Goal: Communication & Community: Answer question/provide support

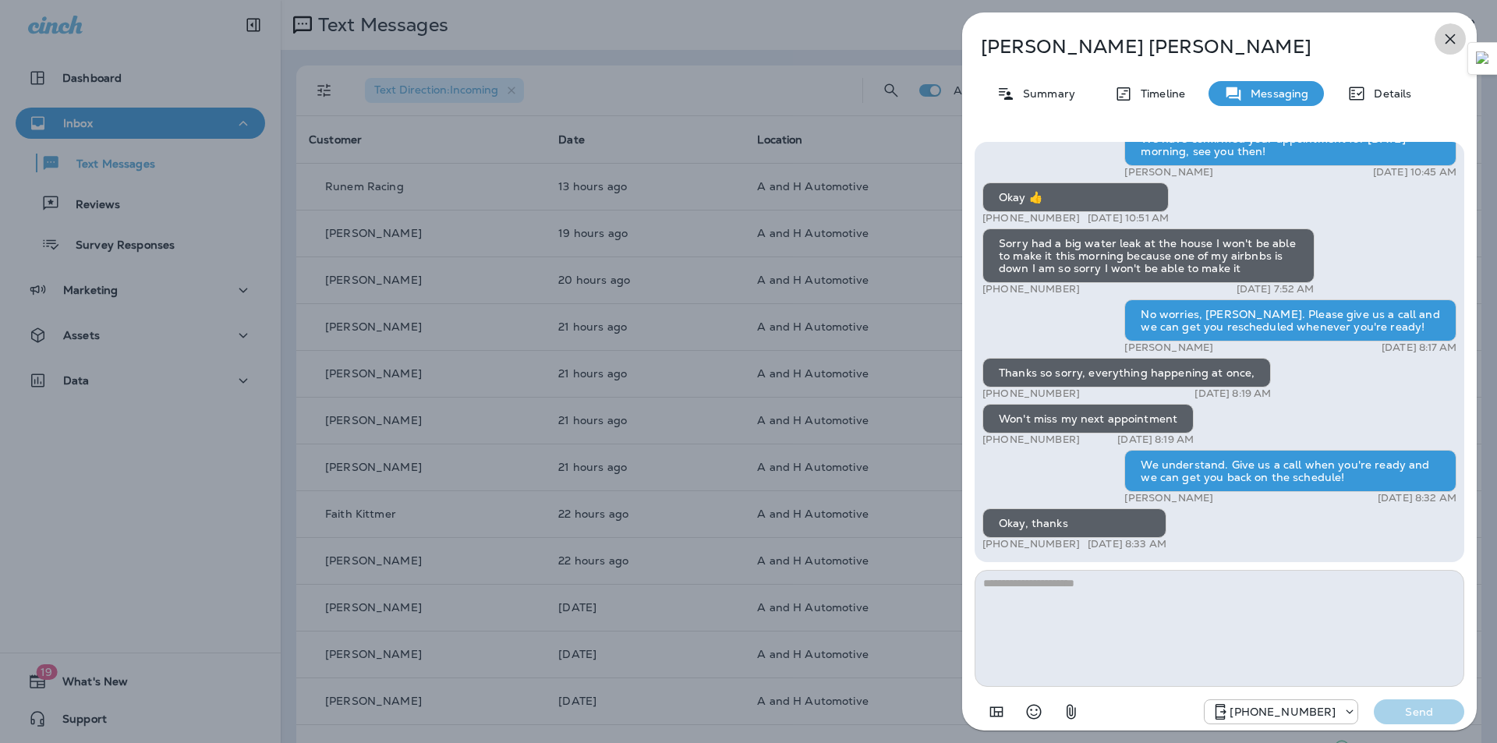
drag, startPoint x: 1456, startPoint y: 37, endPoint x: 1439, endPoint y: 40, distance: 17.4
click at [1456, 37] on icon "button" at bounding box center [1450, 39] width 19 height 19
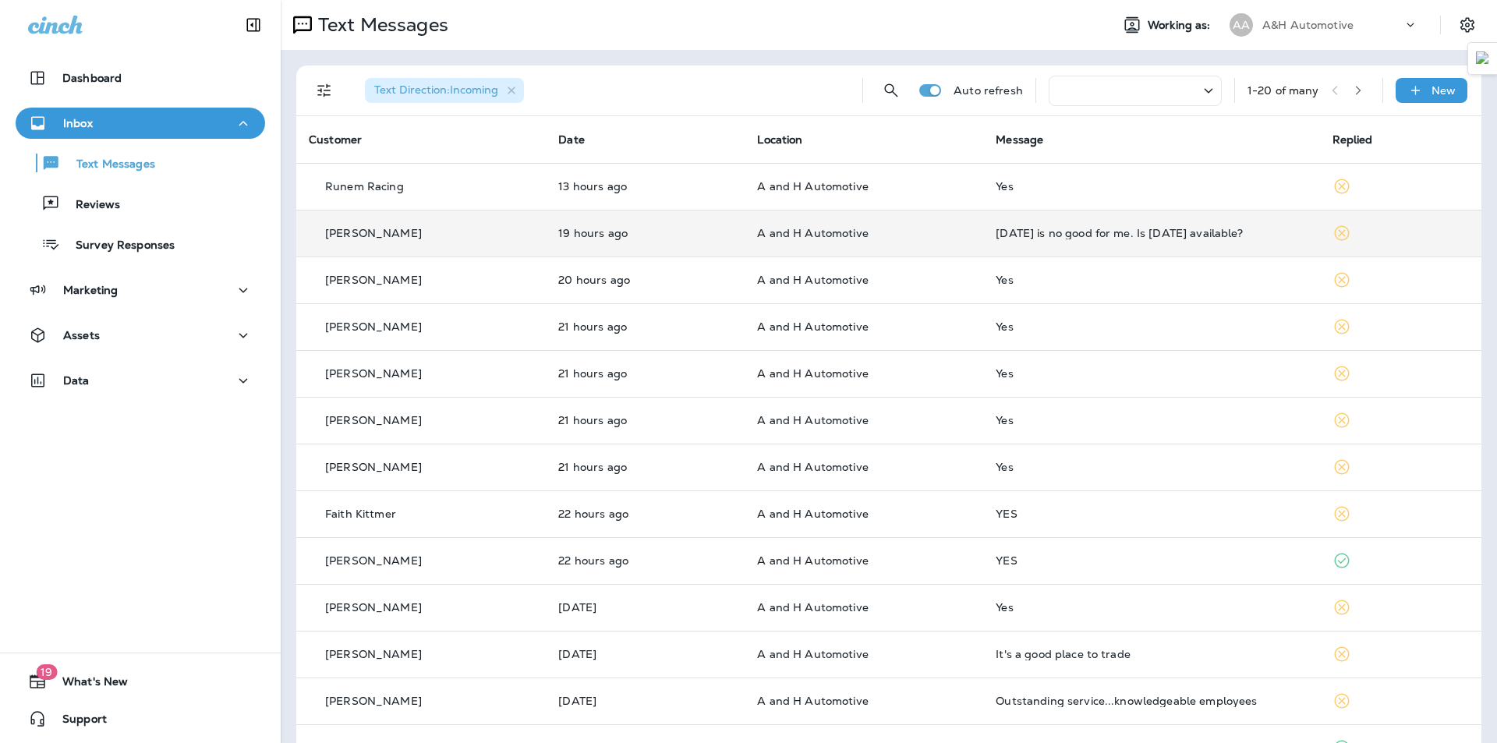
click at [1082, 241] on td "[DATE] is no good for me. Is [DATE] available?" at bounding box center [1151, 233] width 336 height 47
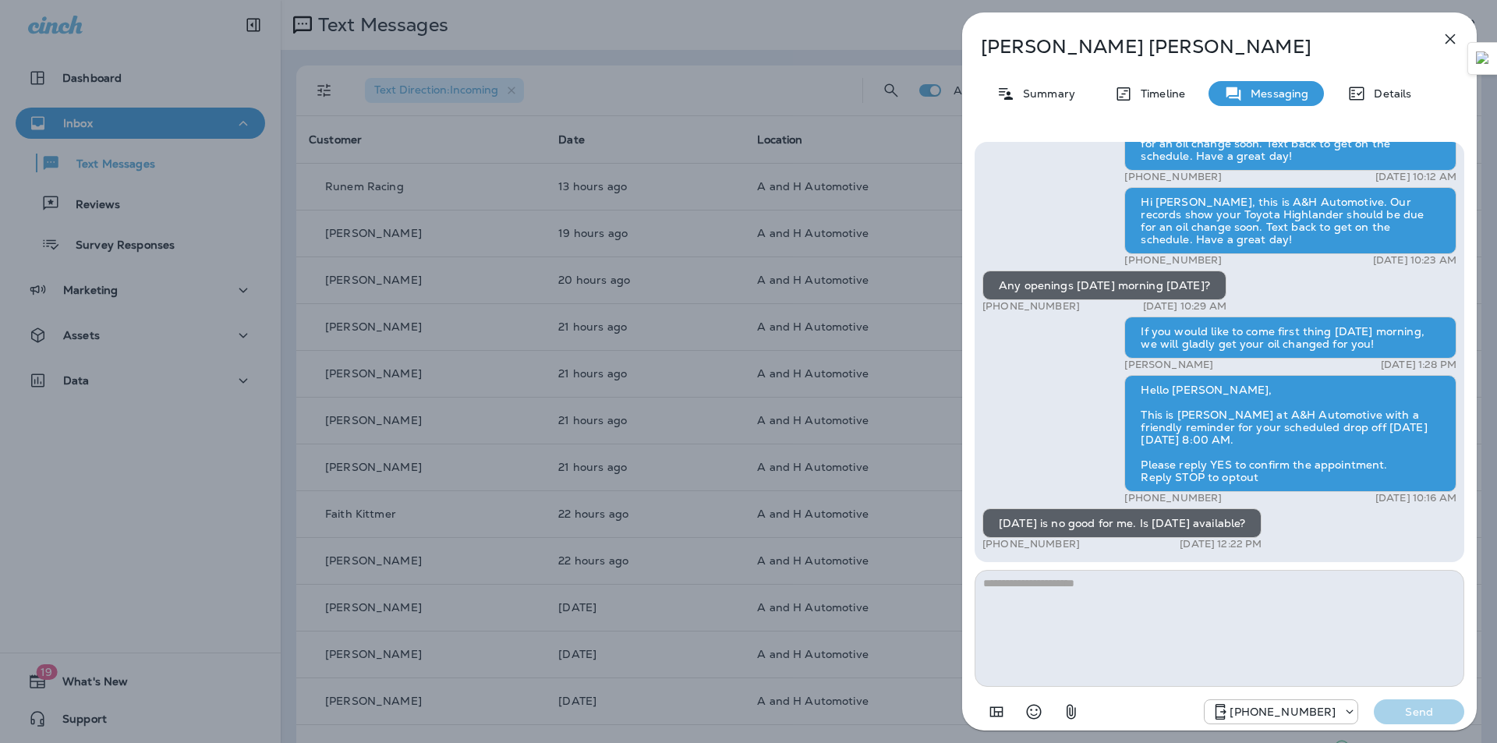
drag, startPoint x: 1110, startPoint y: 628, endPoint x: 1108, endPoint y: 636, distance: 8.9
click at [1108, 635] on textarea at bounding box center [1220, 628] width 490 height 117
type textarea "********"
click at [1431, 720] on button "Send" at bounding box center [1419, 711] width 90 height 25
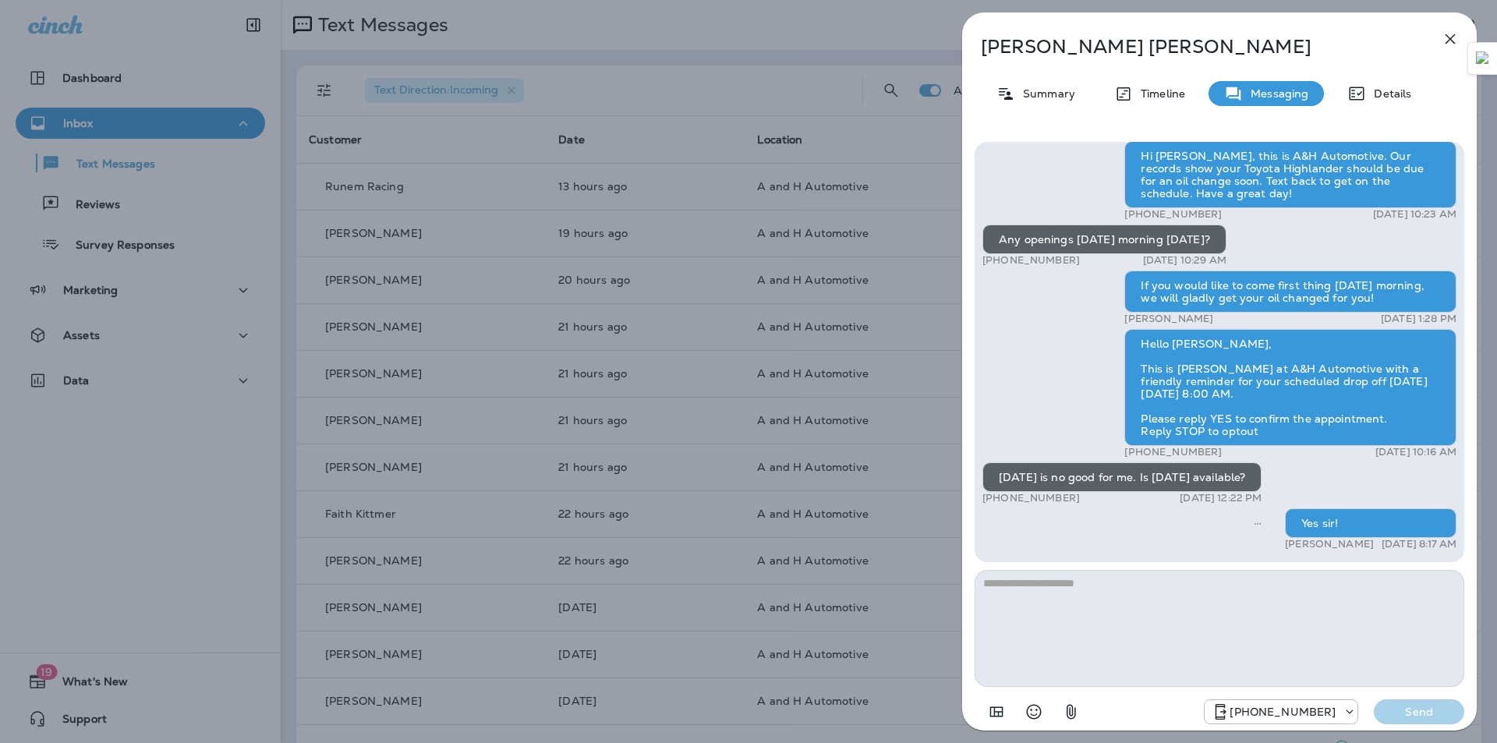
click at [1443, 41] on icon "button" at bounding box center [1450, 39] width 19 height 19
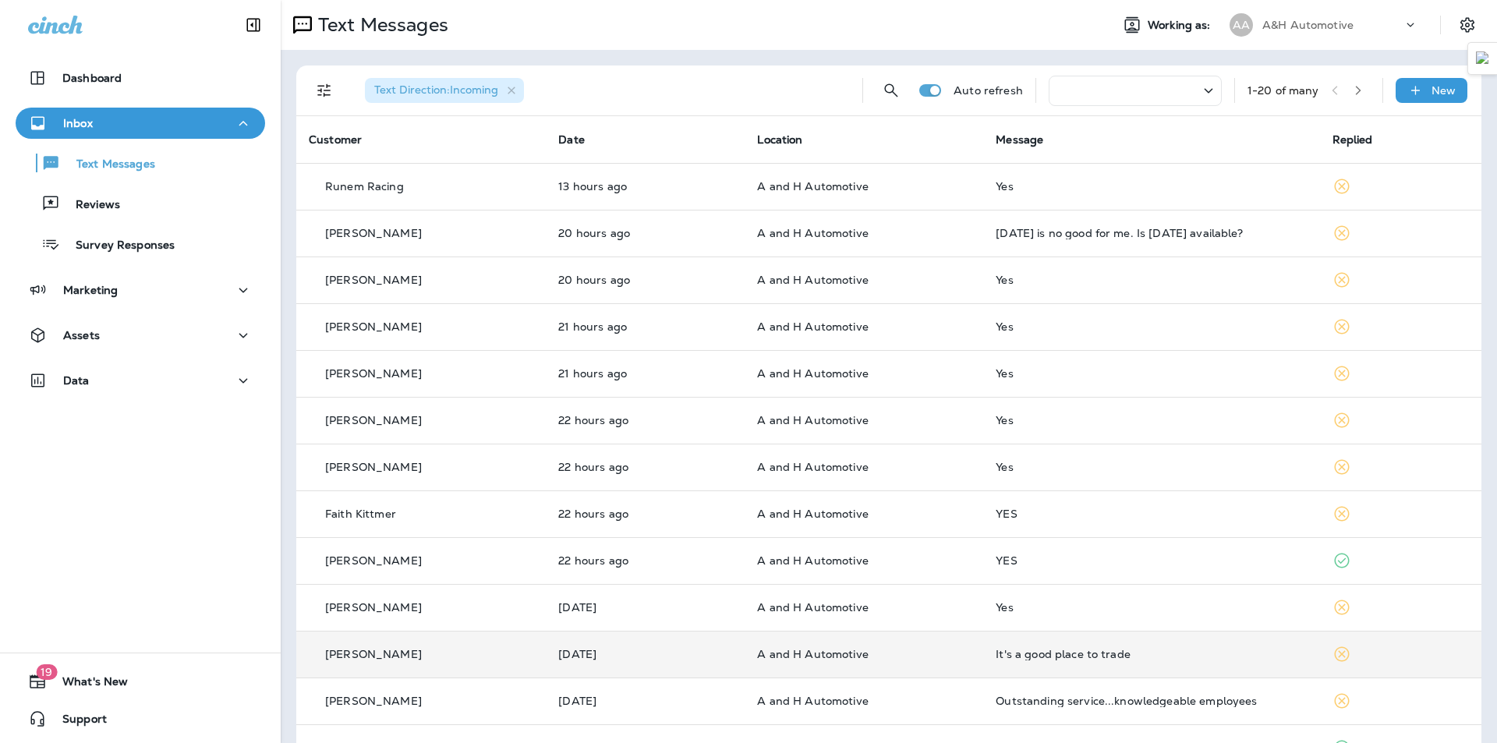
click at [897, 654] on p "A and H Automotive" at bounding box center [864, 654] width 214 height 12
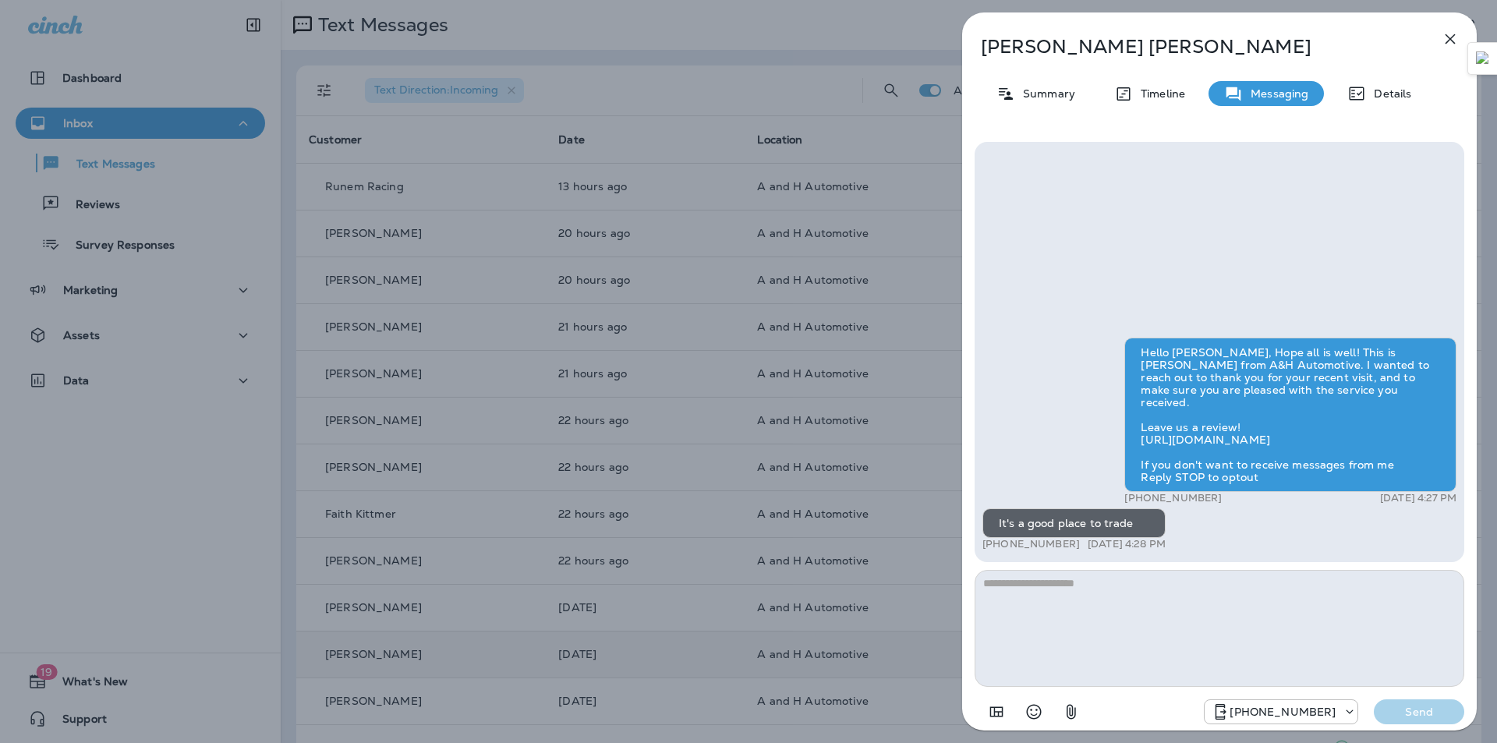
click at [1452, 40] on icon "button" at bounding box center [1450, 39] width 10 height 10
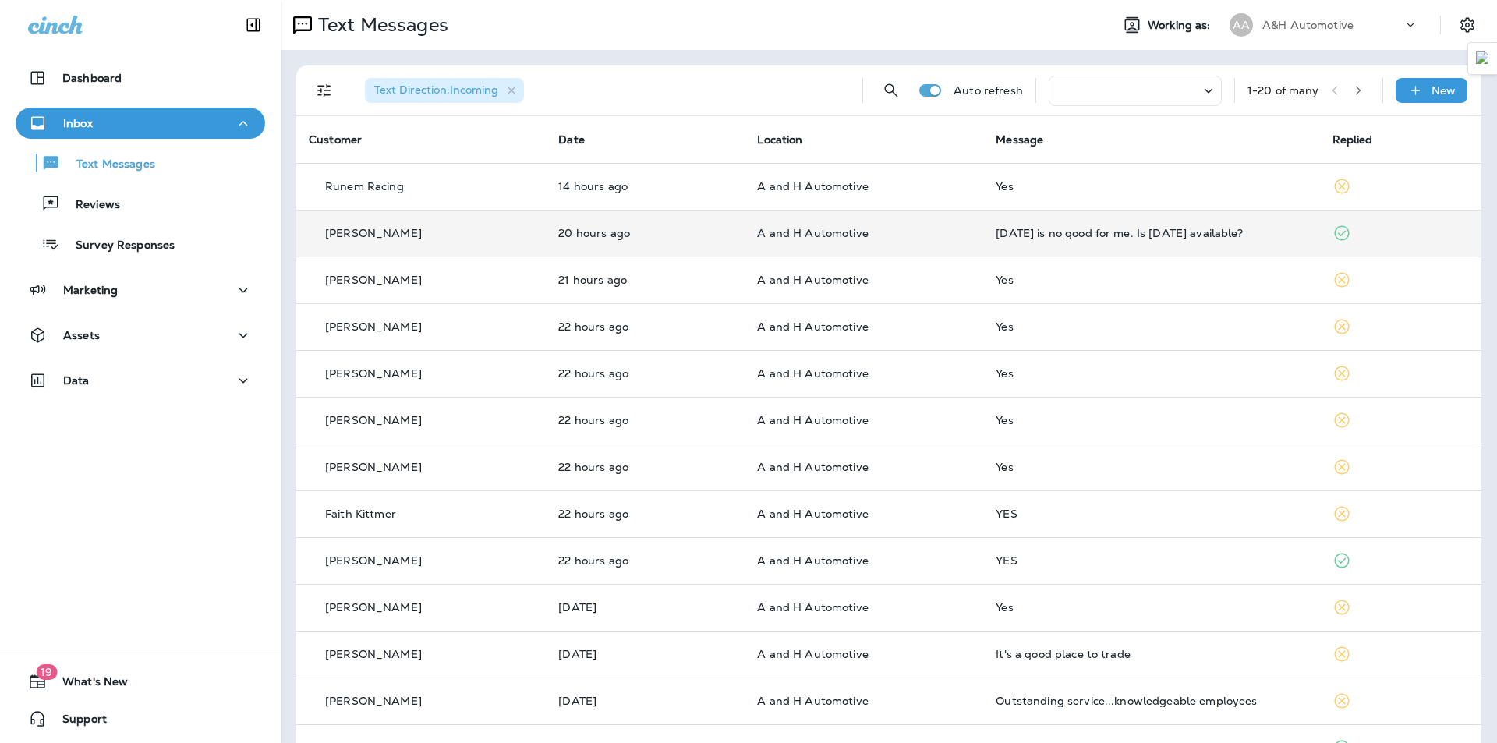
click at [1093, 230] on div "[DATE] is no good for me. Is [DATE] available?" at bounding box center [1151, 233] width 311 height 12
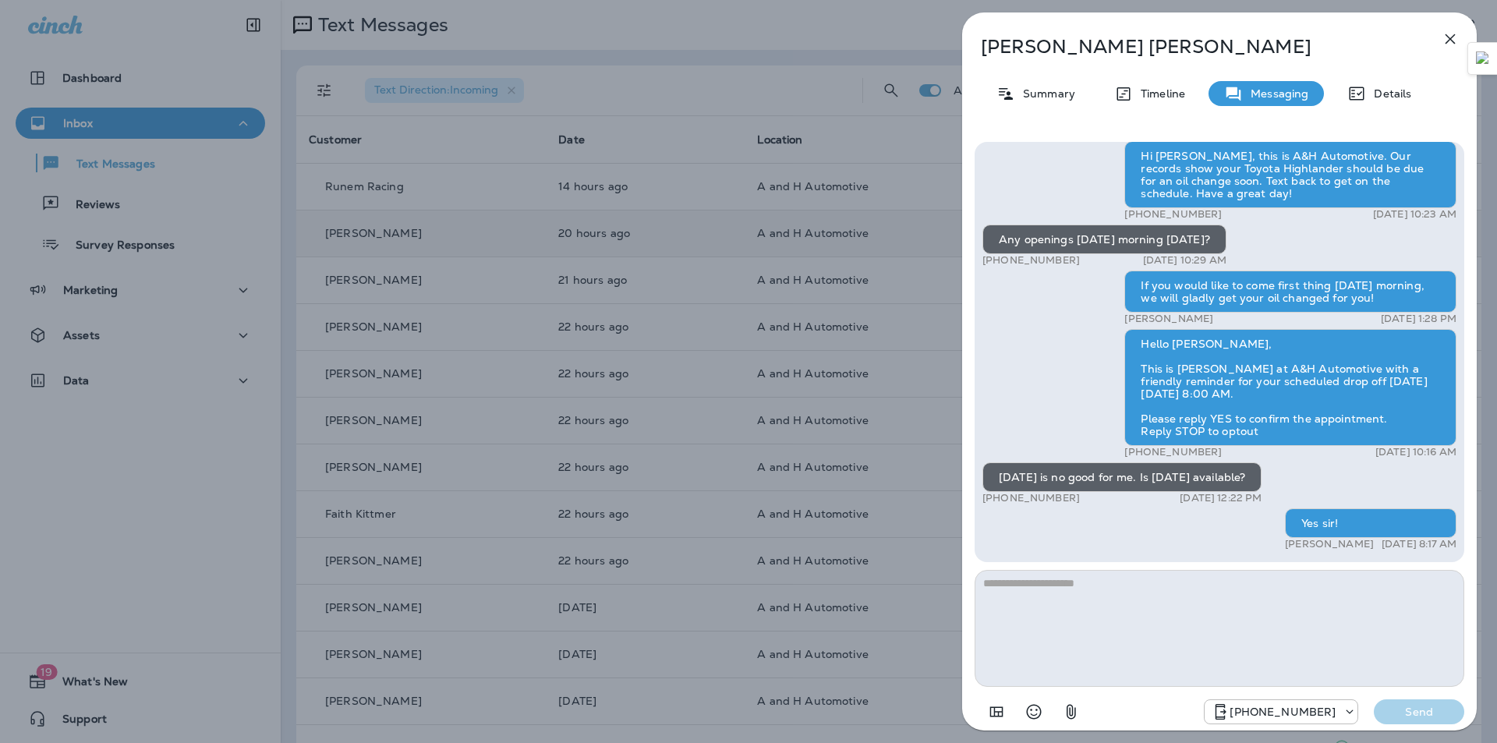
click at [1444, 37] on icon "button" at bounding box center [1450, 39] width 19 height 19
